Goal: Transaction & Acquisition: Purchase product/service

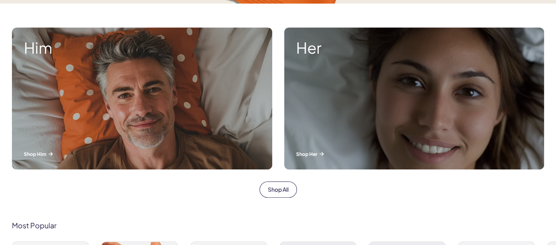
scroll to position [281, 0]
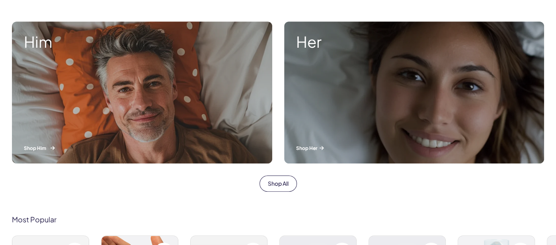
click at [217, 69] on div "Him Shop Him" at bounding box center [142, 93] width 260 height 142
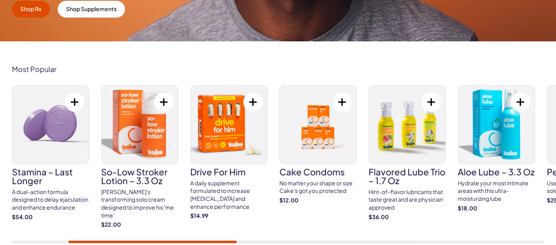
scroll to position [247, 0]
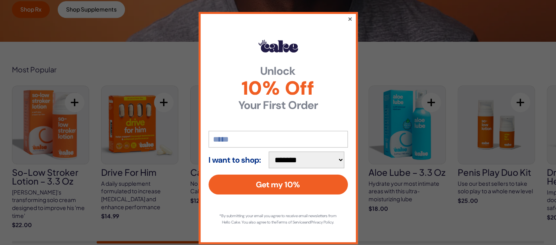
click at [351, 19] on button "×" at bounding box center [349, 19] width 5 height 10
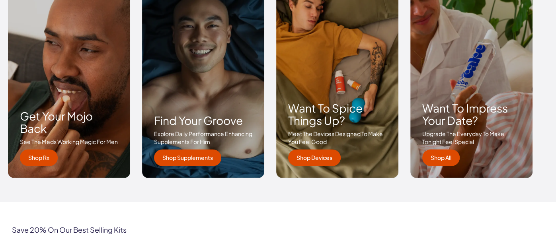
scroll to position [1221, 0]
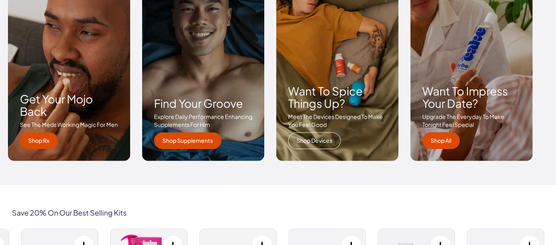
click at [335, 135] on link "Shop Devices" at bounding box center [314, 141] width 53 height 17
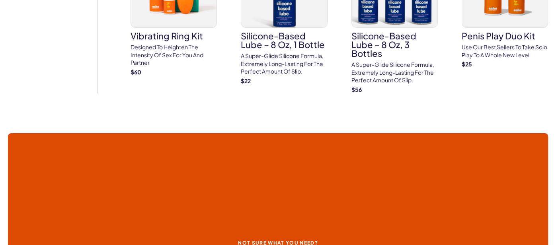
scroll to position [2643, 0]
